Goal: Information Seeking & Learning: Understand process/instructions

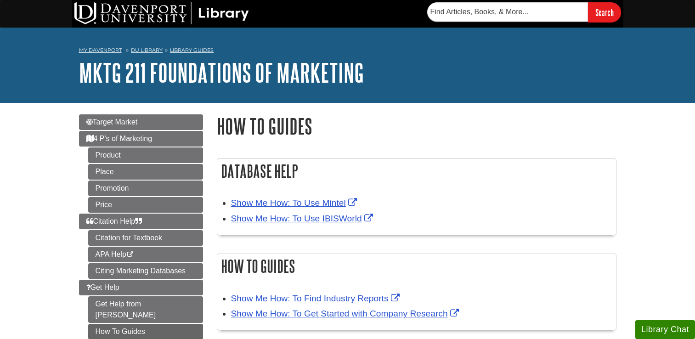
scroll to position [86, 0]
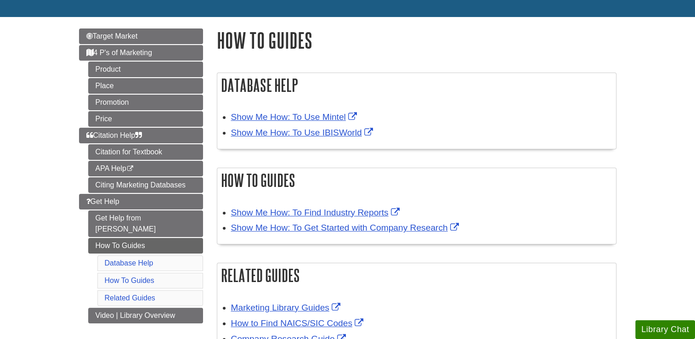
click at [277, 127] on div "Show Me How: To Use IBISWorld" at bounding box center [421, 132] width 380 height 13
click at [276, 131] on link "Show Me How: To Use IBISWorld" at bounding box center [303, 133] width 144 height 10
click at [215, 63] on div "Database Help Show Me How: To Use Mintel Show Me How: To Use IBISWorld How To G…" at bounding box center [416, 218] width 413 height 310
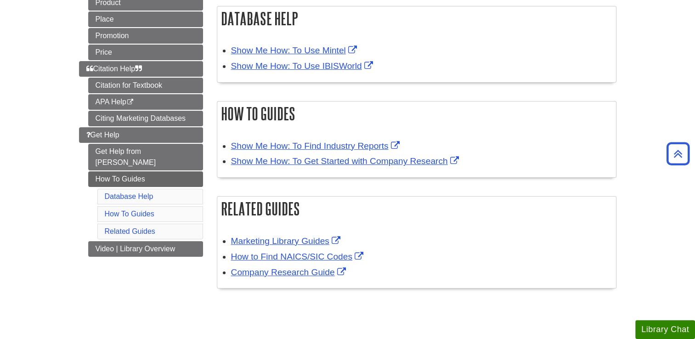
scroll to position [154, 0]
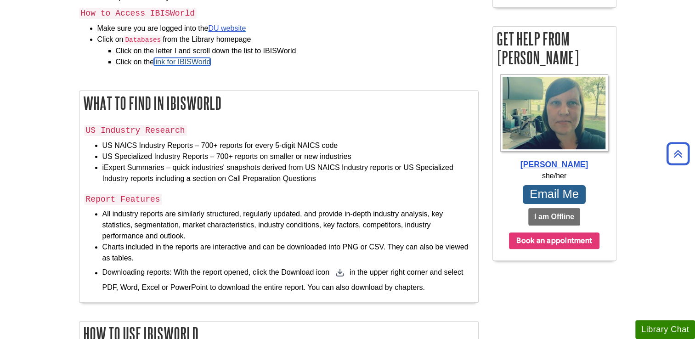
scroll to position [227, 0]
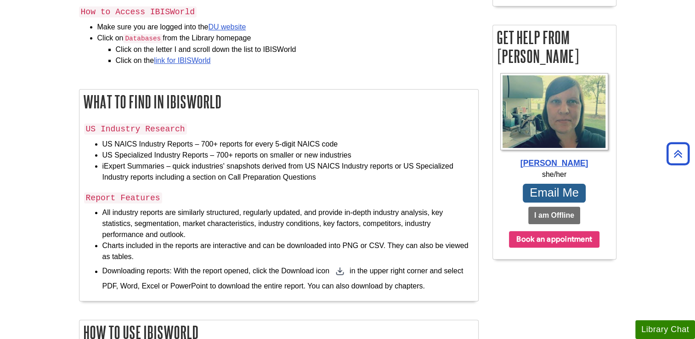
click at [341, 139] on li "US NAICS Industry Reports – 700+ reports for every 5-digit NAICS code" at bounding box center [287, 144] width 371 height 11
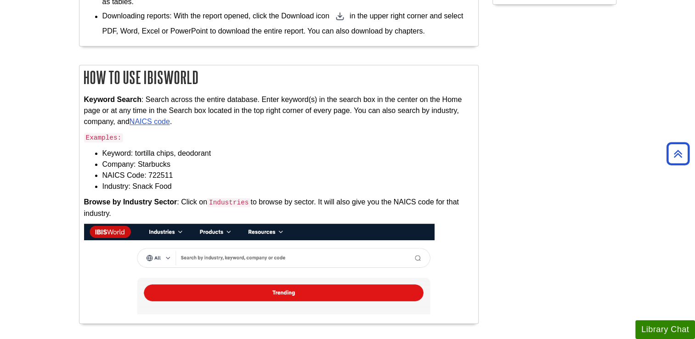
scroll to position [481, 0]
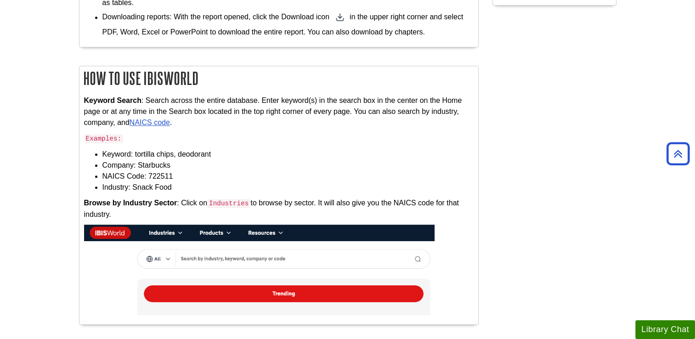
click at [182, 178] on li "NAICS Code: 722511" at bounding box center [287, 176] width 371 height 11
